Goal: Find specific page/section: Find specific page/section

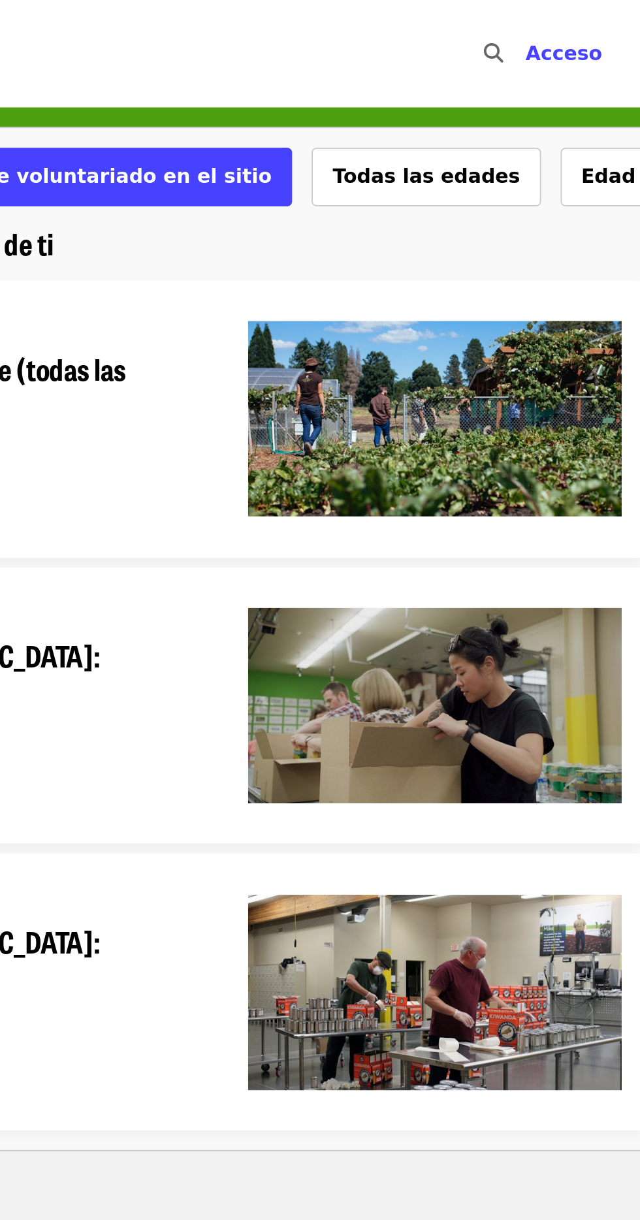
click at [470, 102] on button "Todas las edades" at bounding box center [525, 94] width 122 height 31
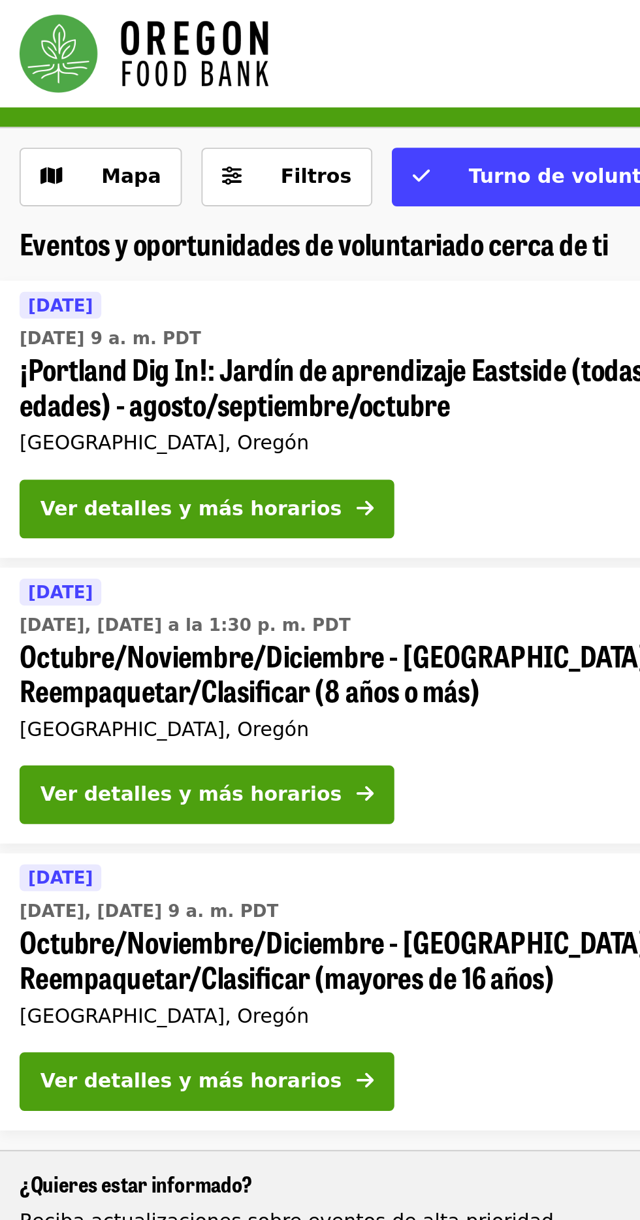
click at [172, 94] on font "Filtros" at bounding box center [169, 94] width 38 height 12
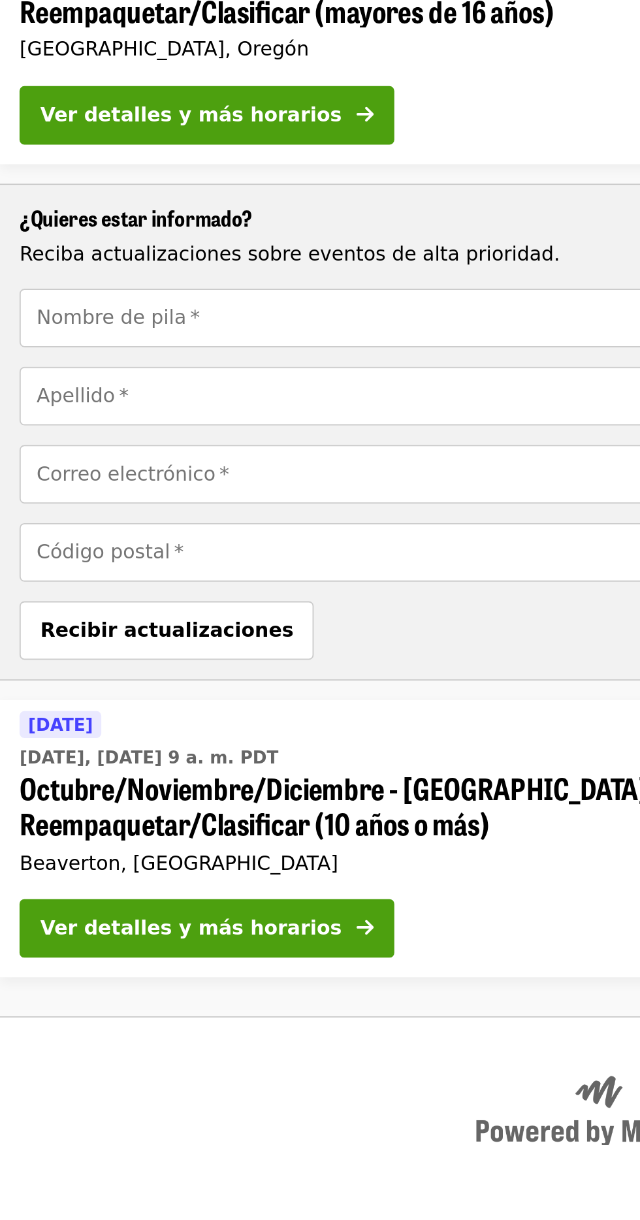
scroll to position [631, 0]
